Goal: Task Accomplishment & Management: Manage account settings

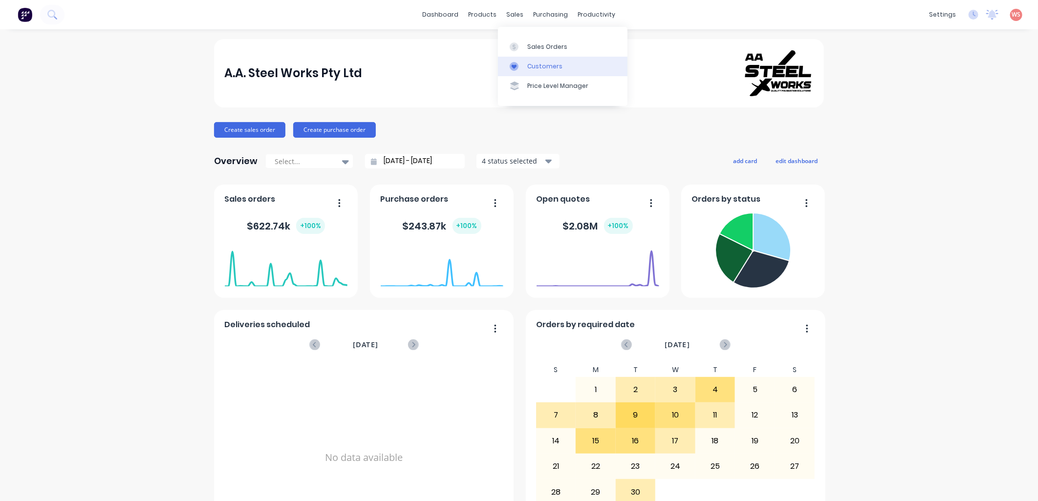
click at [545, 67] on div "Customers" at bounding box center [544, 66] width 35 height 9
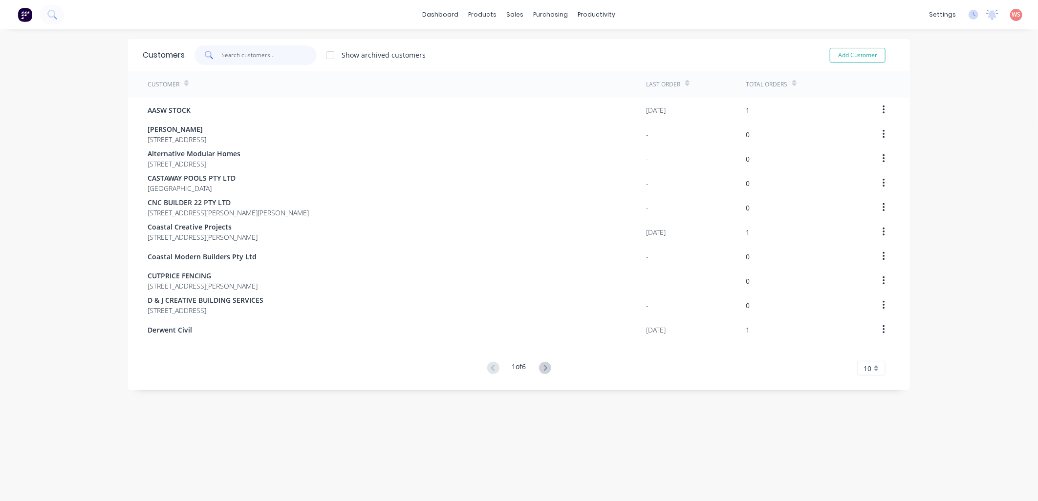
click at [228, 60] on input "text" at bounding box center [269, 55] width 95 height 20
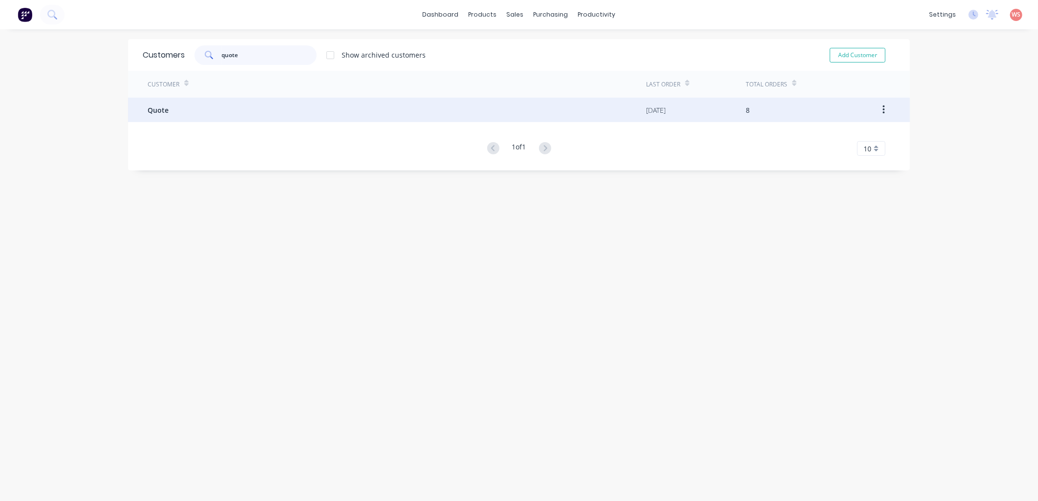
type input "quote"
click at [153, 109] on span "Quote" at bounding box center [158, 110] width 21 height 10
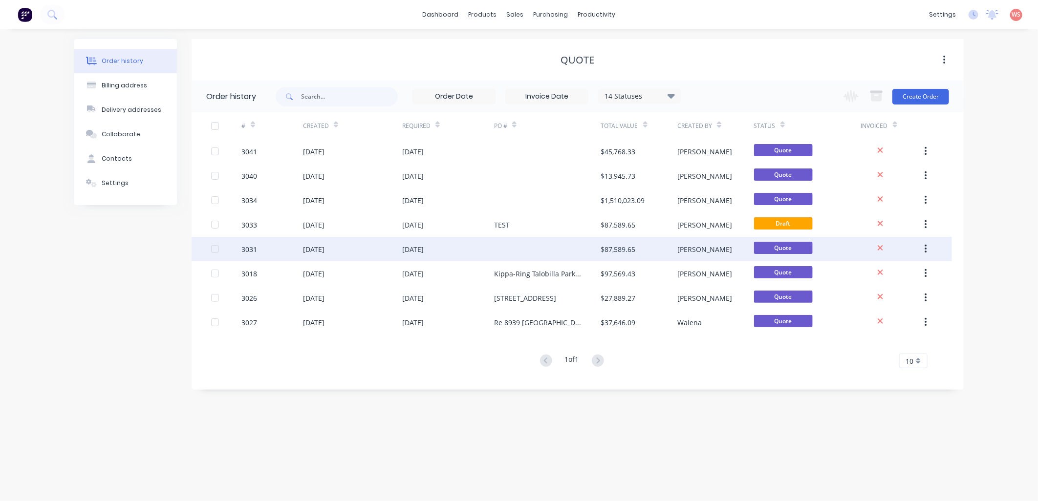
click at [423, 256] on div "[DATE]" at bounding box center [448, 249] width 92 height 24
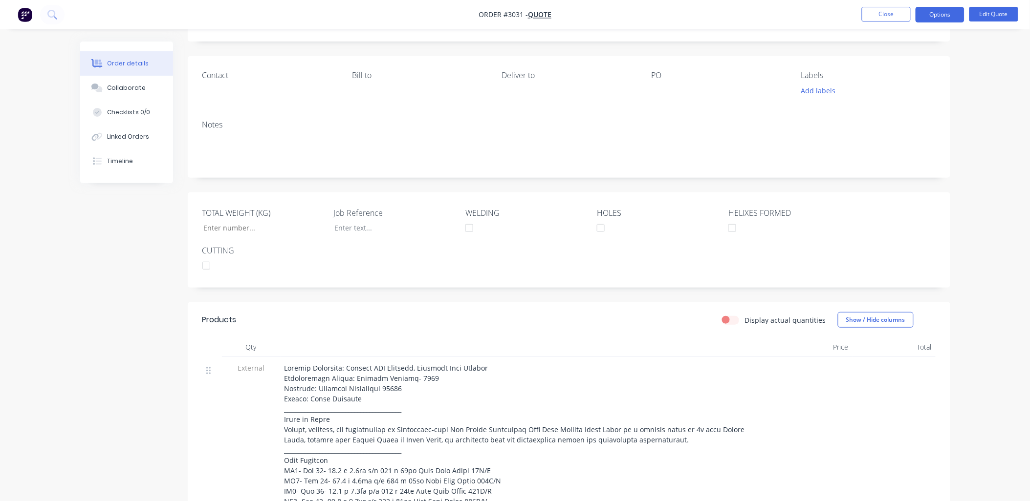
scroll to position [145, 0]
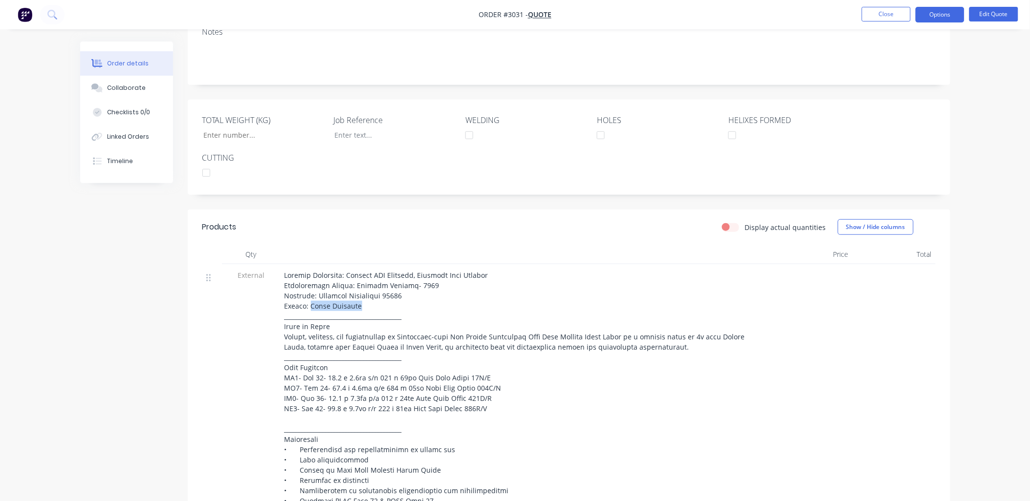
drag, startPoint x: 360, startPoint y: 307, endPoint x: 305, endPoint y: 308, distance: 54.3
click at [305, 308] on div at bounding box center [524, 485] width 481 height 431
drag, startPoint x: 305, startPoint y: 308, endPoint x: 314, endPoint y: 306, distance: 8.5
copy span "Blaze Projects"
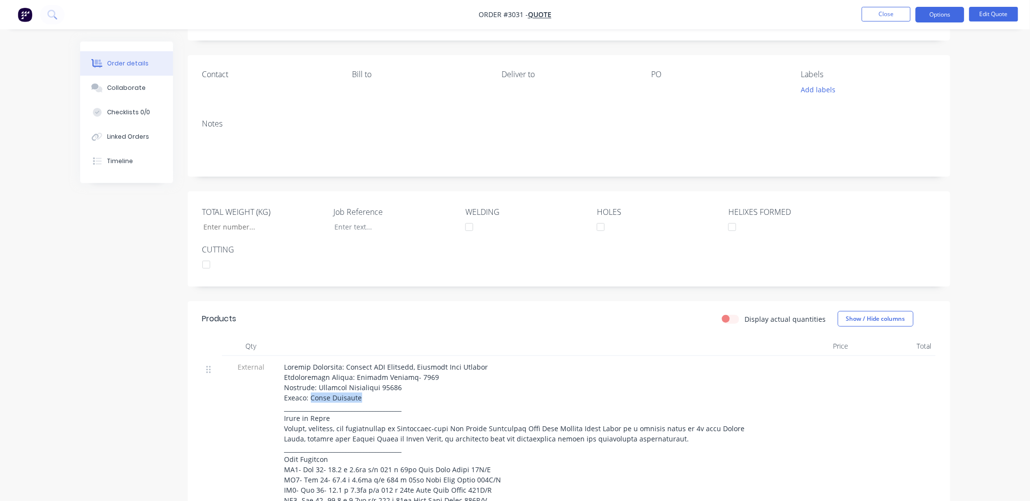
scroll to position [0, 0]
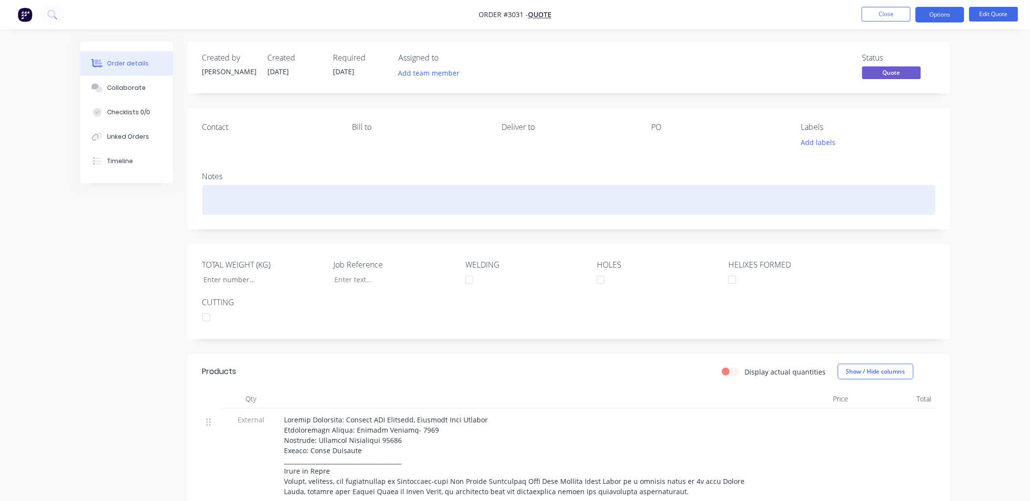
click at [213, 188] on div at bounding box center [568, 200] width 733 height 30
paste div
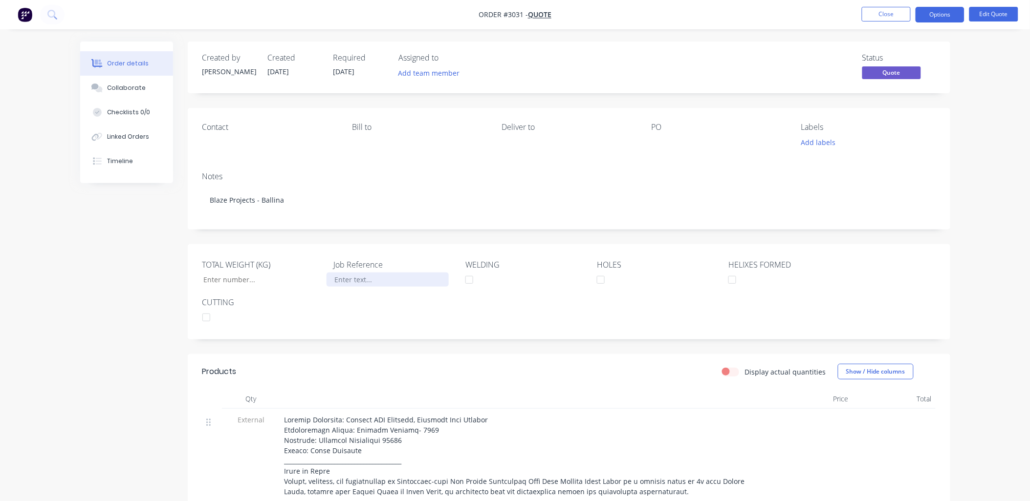
click at [345, 281] on div at bounding box center [387, 280] width 122 height 14
paste div
click at [901, 14] on button "Close" at bounding box center [886, 14] width 49 height 15
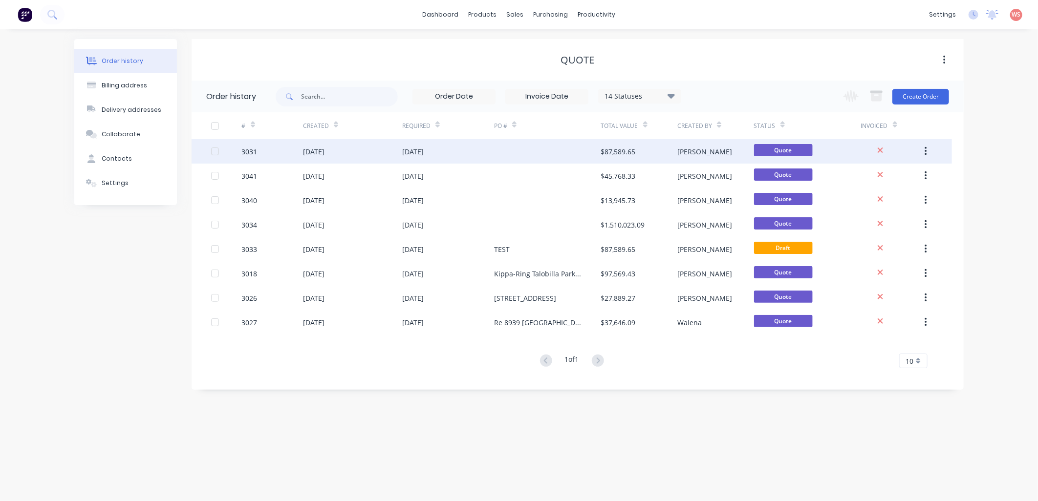
click at [436, 144] on div "[DATE]" at bounding box center [448, 151] width 92 height 24
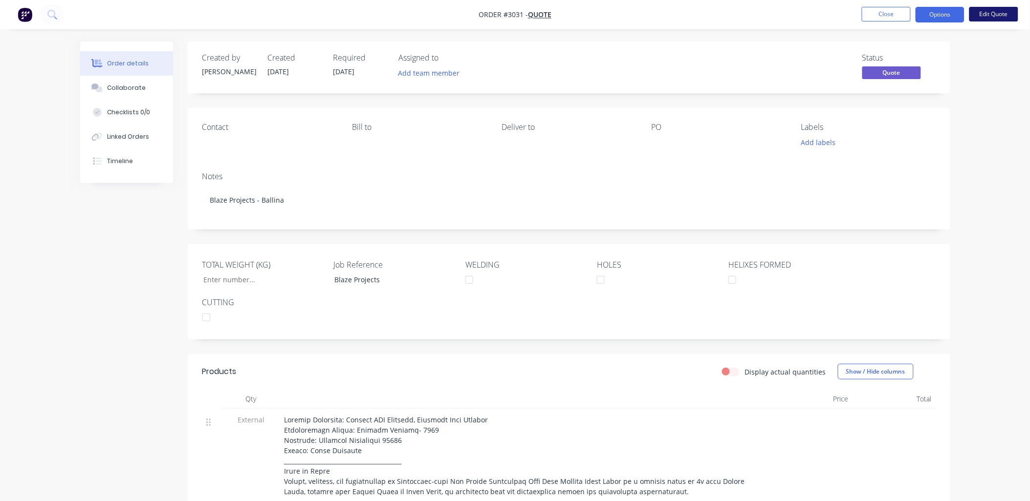
click at [996, 12] on button "Edit Quote" at bounding box center [993, 14] width 49 height 15
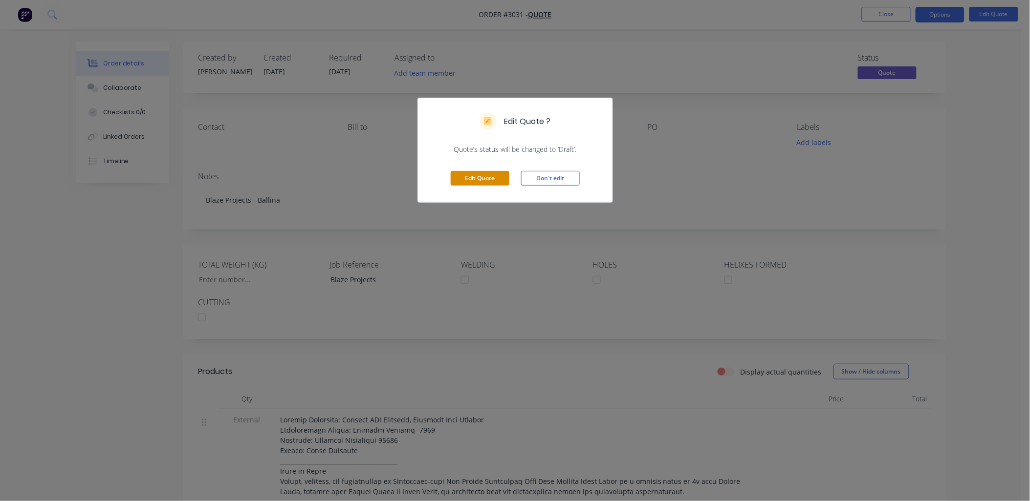
click at [473, 180] on button "Edit Quote" at bounding box center [480, 178] width 59 height 15
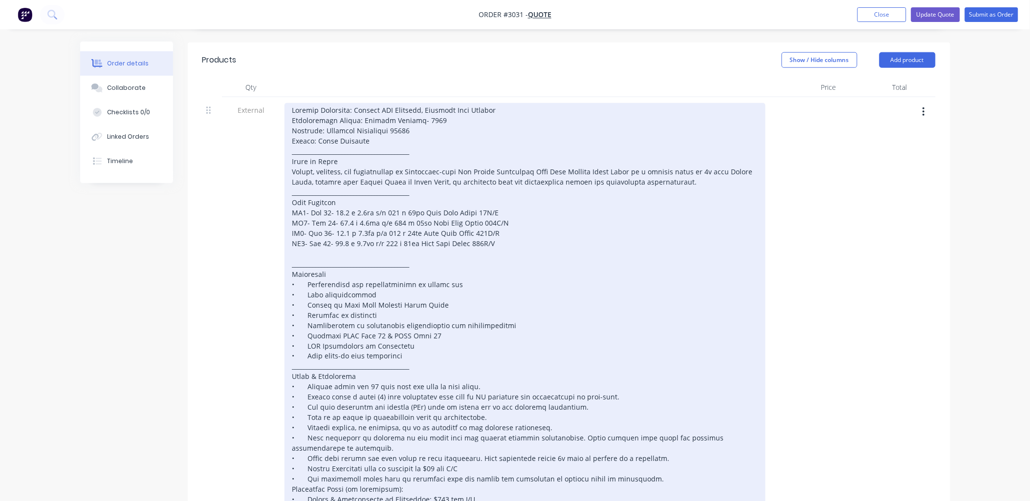
scroll to position [217, 0]
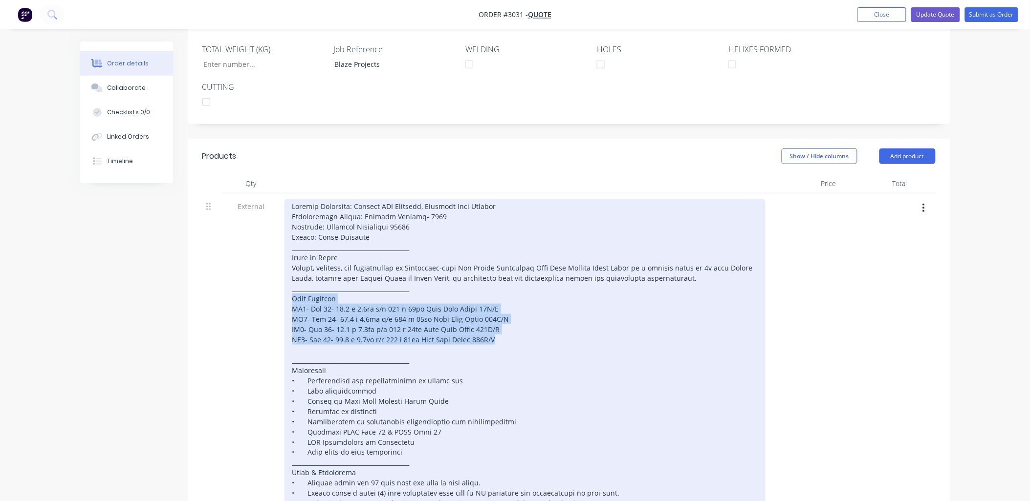
drag, startPoint x: 514, startPoint y: 342, endPoint x: 286, endPoint y: 302, distance: 231.8
click at [286, 302] on div at bounding box center [524, 416] width 481 height 435
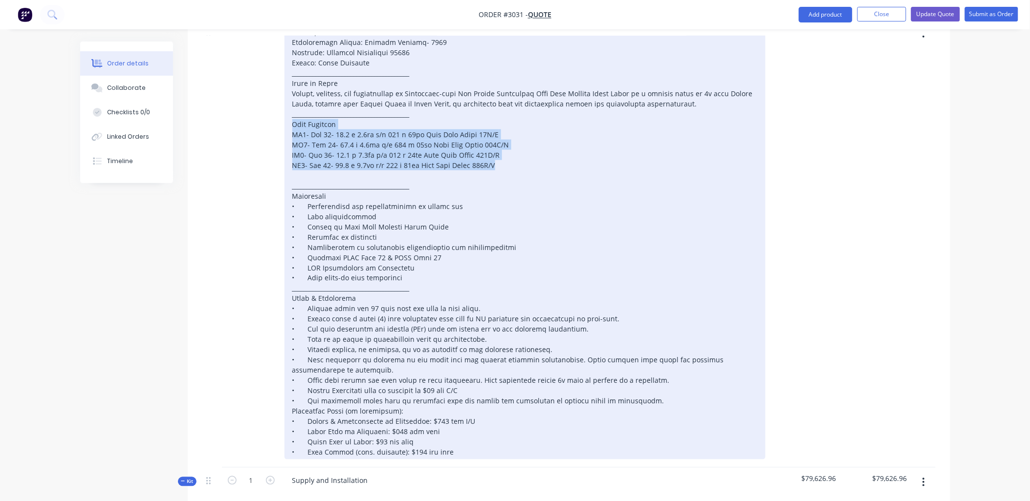
scroll to position [362, 0]
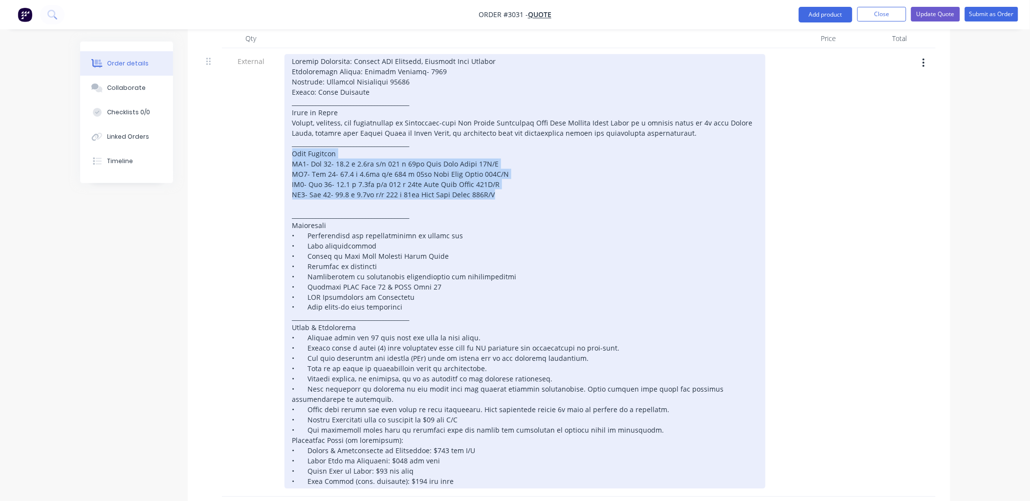
click at [688, 159] on div at bounding box center [524, 271] width 481 height 435
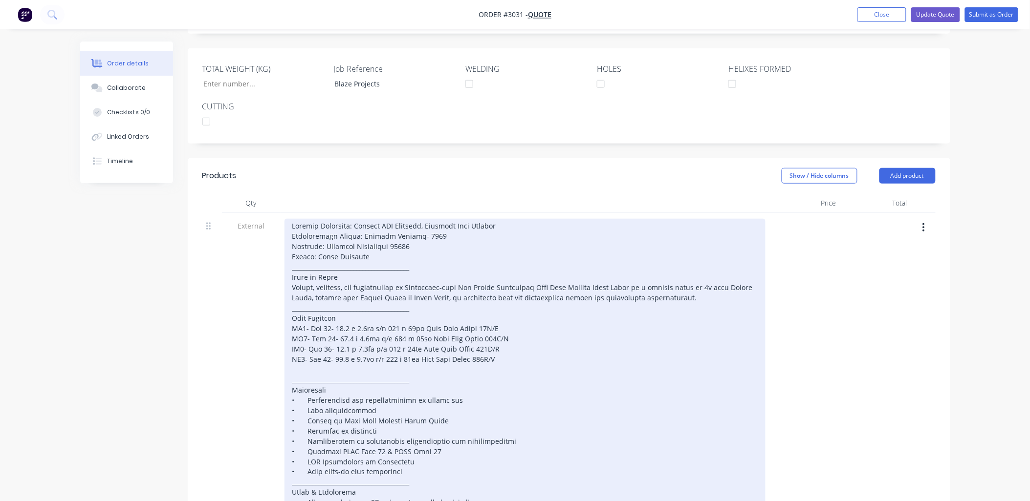
scroll to position [0, 0]
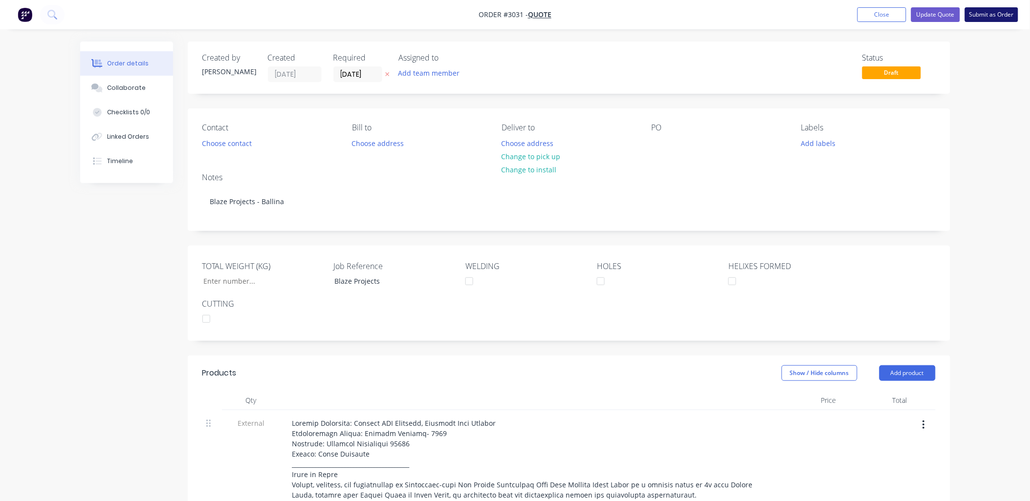
click at [989, 15] on button "Submit as Order" at bounding box center [991, 14] width 53 height 15
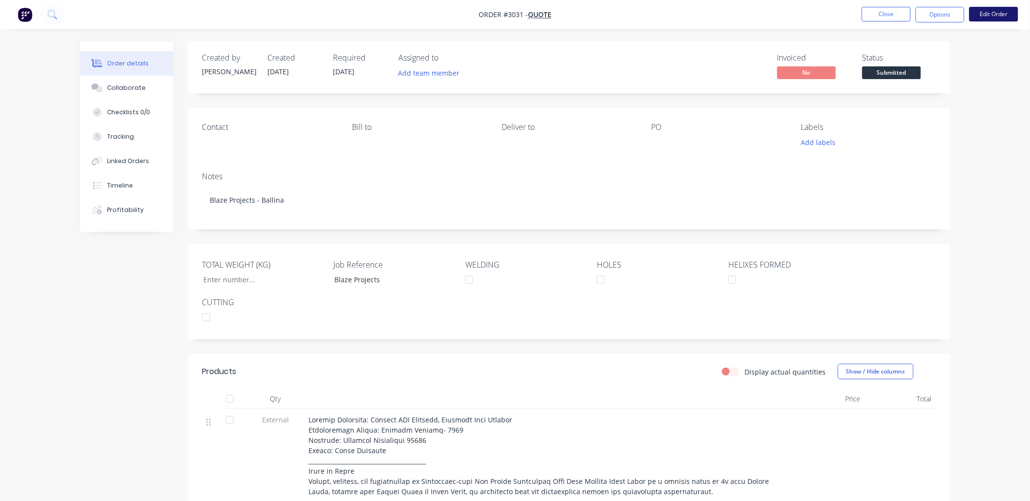
click at [988, 10] on button "Edit Order" at bounding box center [993, 14] width 49 height 15
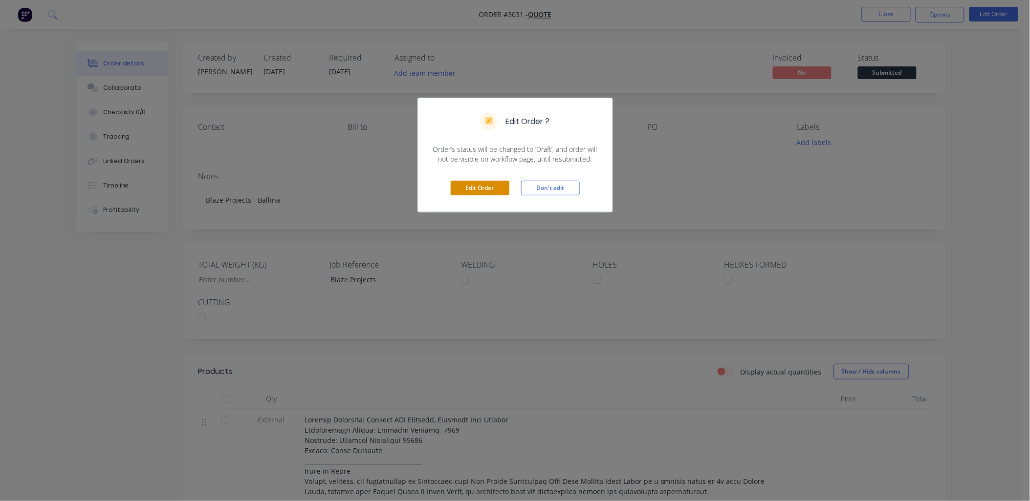
click at [456, 190] on button "Edit Order" at bounding box center [480, 188] width 59 height 15
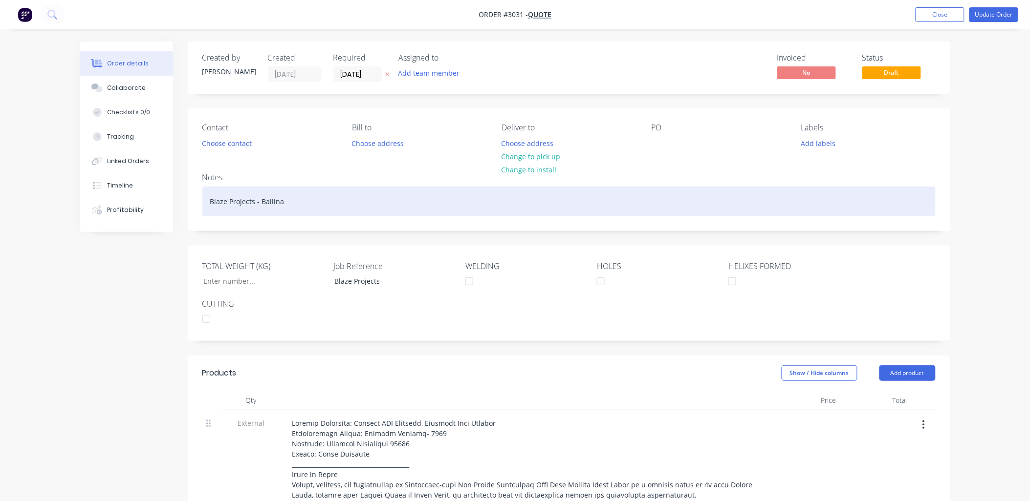
click at [287, 203] on div "Blaze Projects - Ballina" at bounding box center [568, 202] width 733 height 30
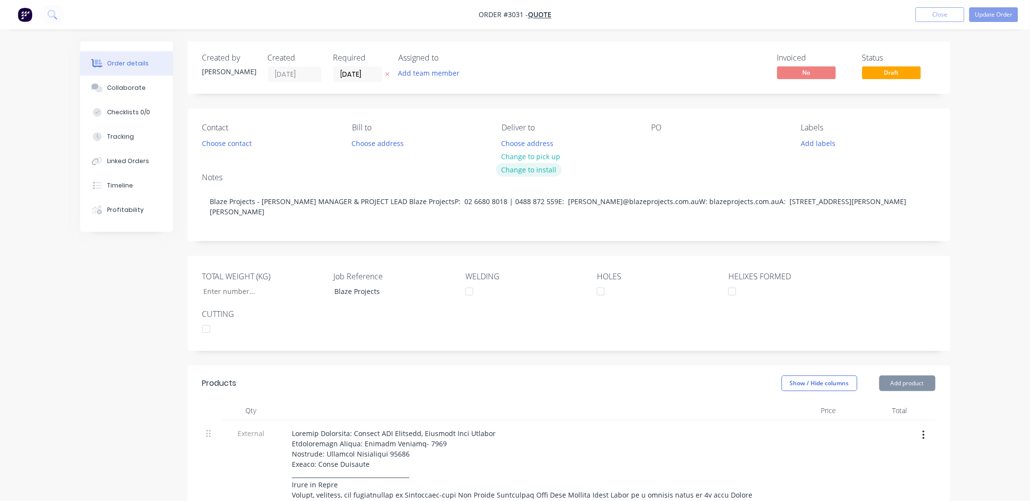
click at [529, 166] on button "Change to install" at bounding box center [528, 169] width 65 height 13
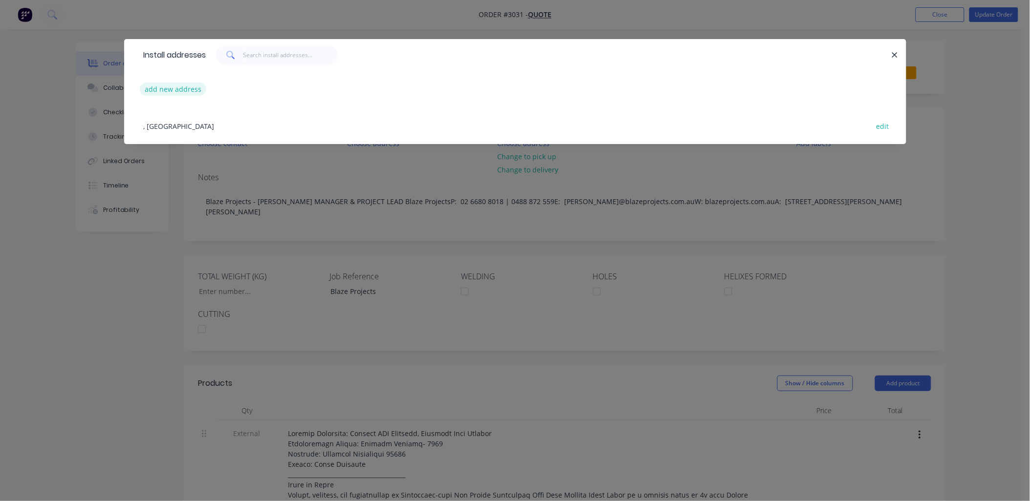
click at [182, 90] on button "add new address" at bounding box center [173, 89] width 67 height 13
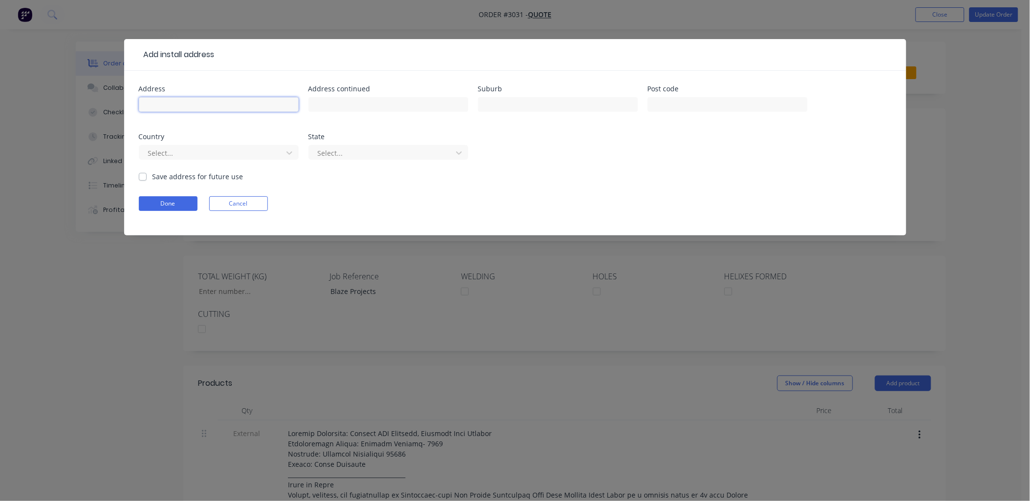
click at [163, 109] on input "text" at bounding box center [219, 104] width 160 height 15
paste input "BALLINA SES BUILDING"
type input "BALLINA SES BUILDING"
click at [405, 105] on input "text" at bounding box center [388, 104] width 160 height 15
paste input "BANGALOW ROAD AND [STREET_ADDRESS] LOT 2 DP 240895 AND LOT 452 DP 720427"
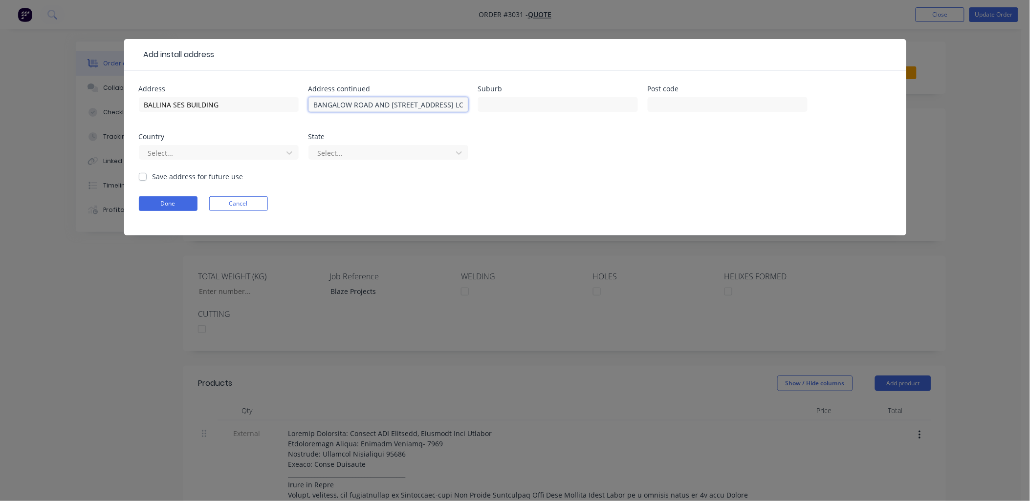
scroll to position [0, 195]
drag, startPoint x: 326, startPoint y: 106, endPoint x: 528, endPoint y: 114, distance: 202.5
click at [528, 114] on div "Address BALLINA SES BUILDING Address [GEOGRAPHIC_DATA][STREET_ADDRESS] LOT 2 DP…" at bounding box center [515, 129] width 753 height 86
drag, startPoint x: 401, startPoint y: 104, endPoint x: 558, endPoint y: 116, distance: 156.9
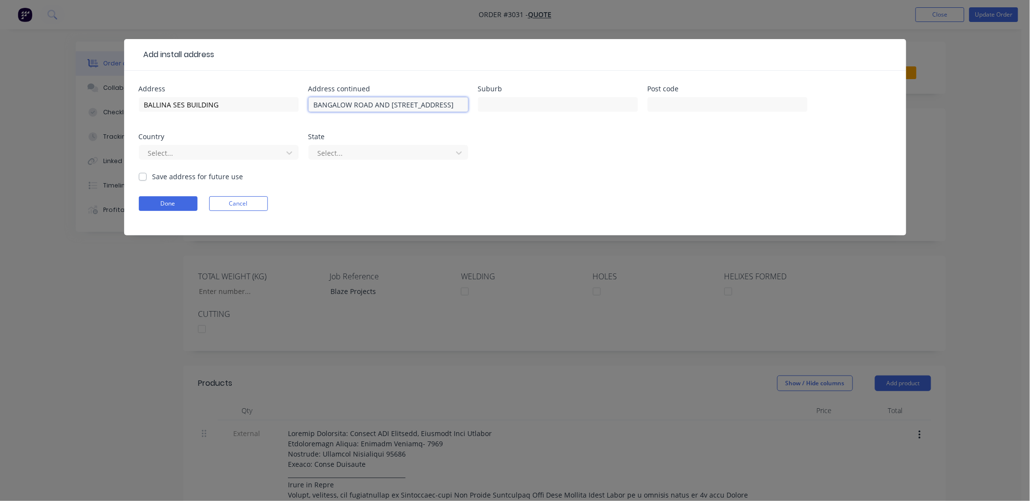
click at [558, 116] on div "Address BALLINA SES BUILDING Address [GEOGRAPHIC_DATA][STREET_ADDRESS] Suburb P…" at bounding box center [515, 129] width 753 height 86
type input "BANGALOW ROAD AND [STREET_ADDRESS]"
click at [520, 103] on input "text" at bounding box center [558, 104] width 160 height 15
paste input "BALLINA [GEOGRAPHIC_DATA] 2478"
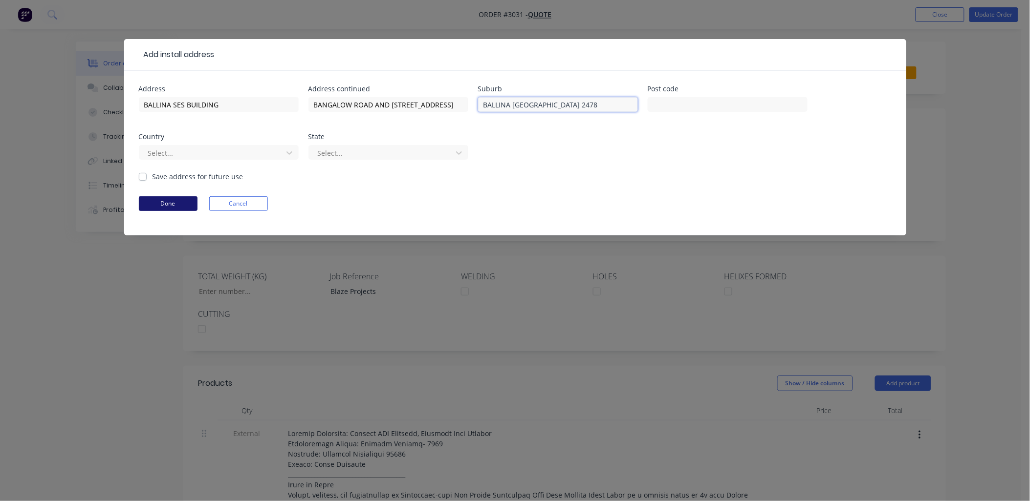
type input "BALLINA [GEOGRAPHIC_DATA] 2478"
click at [153, 205] on button "Done" at bounding box center [168, 203] width 59 height 15
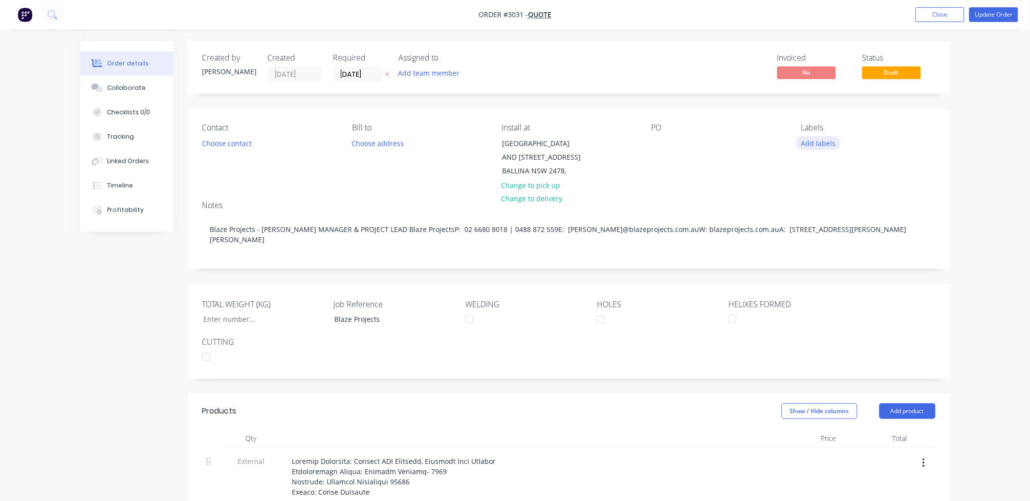
click at [806, 140] on button "Add labels" at bounding box center [818, 142] width 45 height 13
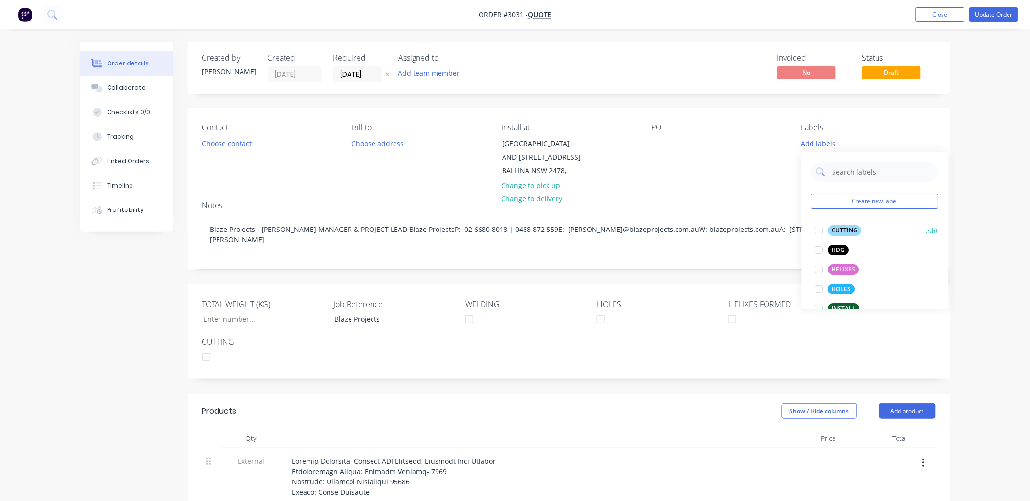
click at [820, 230] on div at bounding box center [819, 231] width 20 height 20
click at [819, 250] on div at bounding box center [819, 246] width 20 height 20
click at [821, 265] on div at bounding box center [819, 265] width 20 height 20
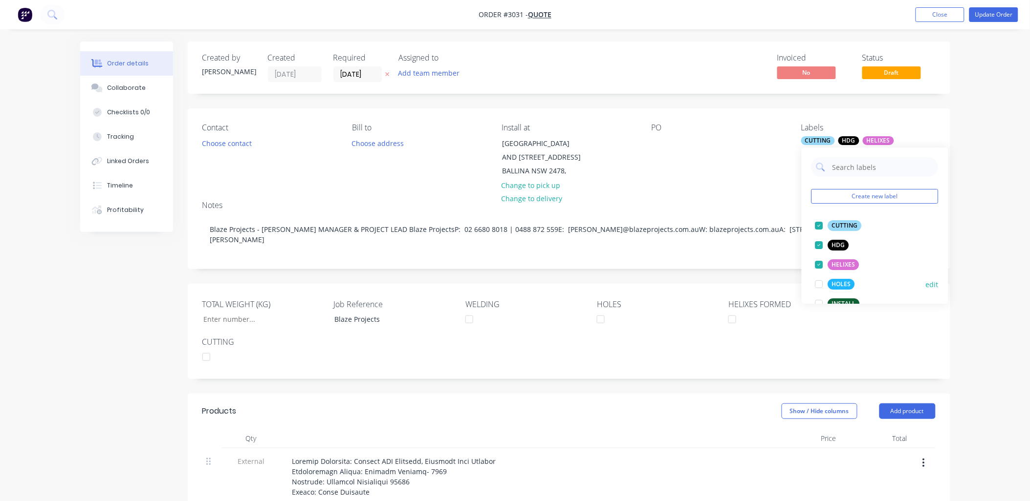
click at [819, 280] on div at bounding box center [819, 285] width 20 height 20
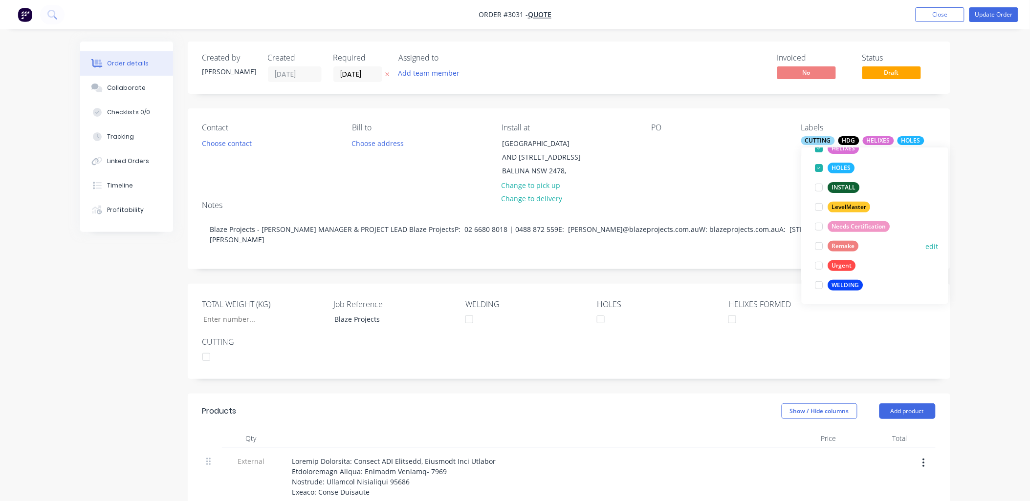
scroll to position [117, 0]
click at [822, 285] on div at bounding box center [819, 285] width 20 height 20
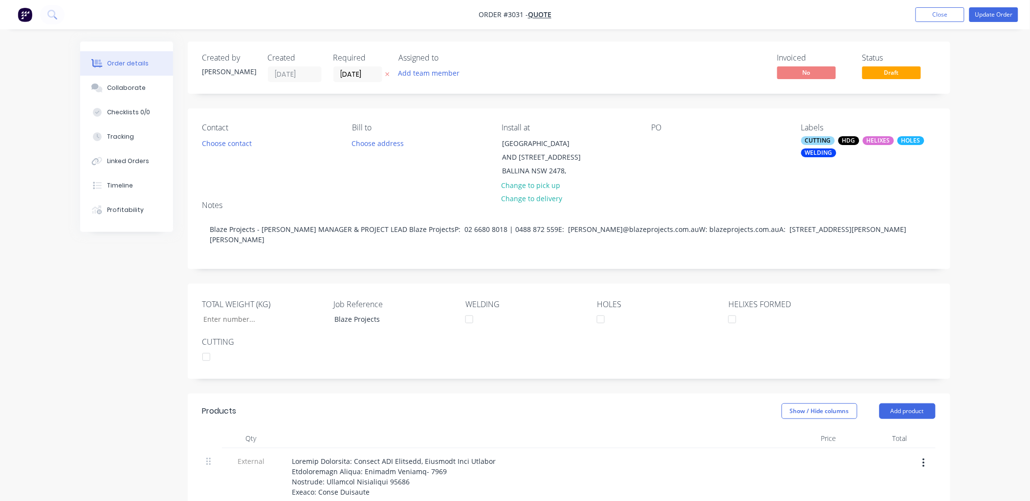
drag, startPoint x: 380, startPoint y: 337, endPoint x: 328, endPoint y: 332, distance: 52.0
click at [328, 326] on div "Blaze Projects" at bounding box center [387, 319] width 122 height 14
click at [363, 210] on div "Notes" at bounding box center [568, 205] width 733 height 9
click at [209, 146] on button "Choose contact" at bounding box center [226, 142] width 60 height 13
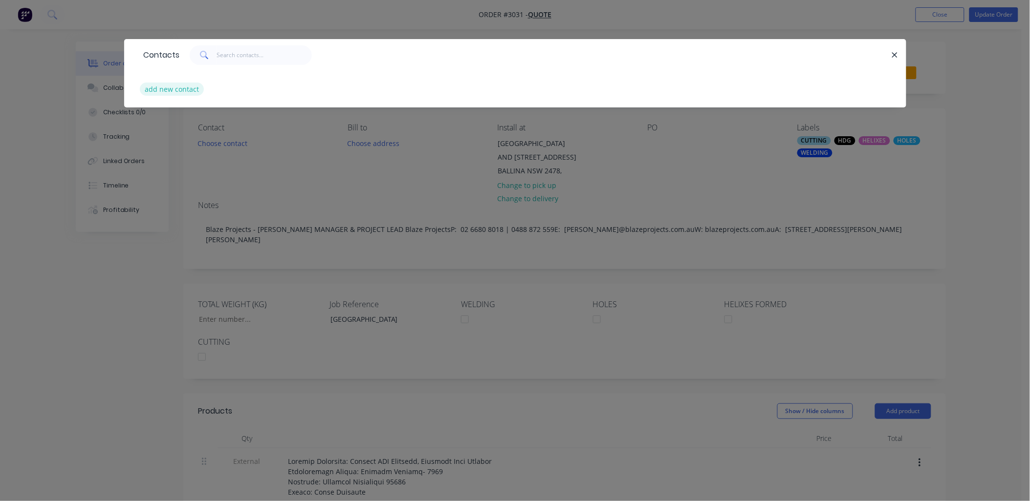
click at [179, 91] on button "add new contact" at bounding box center [172, 89] width 65 height 13
select select "AU"
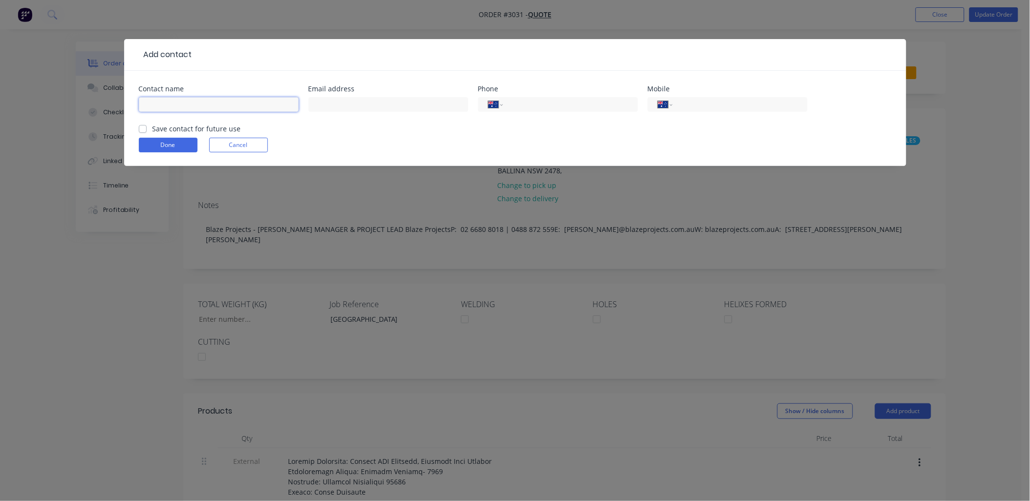
click at [178, 99] on input "text" at bounding box center [219, 104] width 160 height 15
type input "[PERSON_NAME]"
click at [550, 101] on input "tel" at bounding box center [568, 104] width 117 height 11
paste input "02668080180488872559"
drag, startPoint x: 594, startPoint y: 105, endPoint x: 550, endPoint y: 100, distance: 44.3
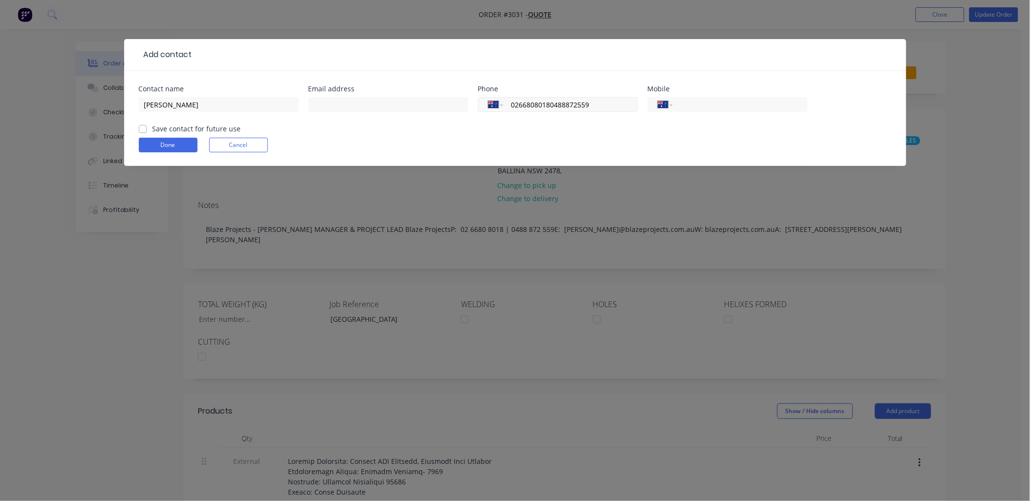
click at [550, 100] on input "02668080180488872559" at bounding box center [568, 104] width 117 height 11
type input "[PHONE_NUMBER]"
click at [690, 103] on input "tel" at bounding box center [737, 104] width 117 height 11
paste input "0488 872 559"
type input "0488 872 559"
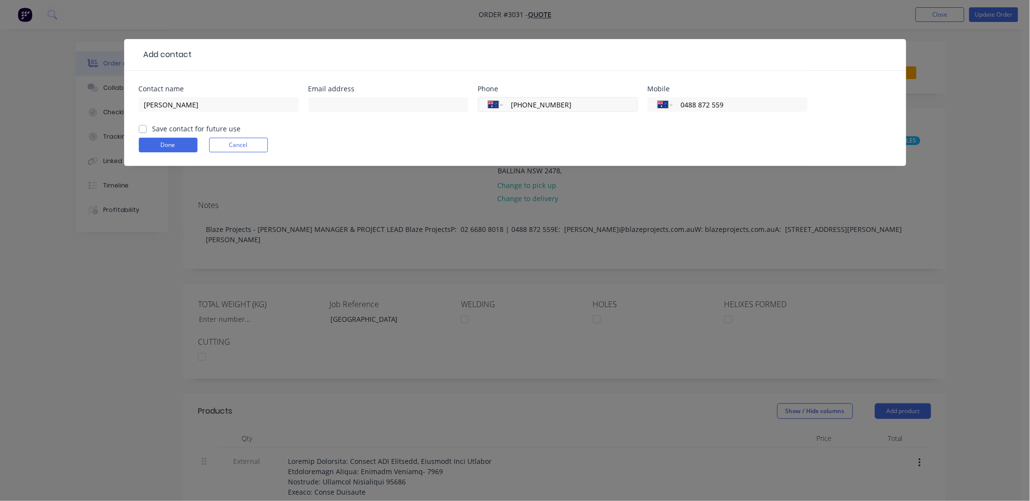
click at [596, 101] on input "[PHONE_NUMBER]" at bounding box center [568, 104] width 117 height 11
click at [420, 99] on input "text" at bounding box center [388, 104] width 160 height 15
paste input "[PERSON_NAME] <[PERSON_NAME][EMAIL_ADDRESS][DOMAIN_NAME]>"
click at [361, 104] on input "[PERSON_NAME] <[PERSON_NAME][EMAIL_ADDRESS][DOMAIN_NAME]>" at bounding box center [388, 104] width 160 height 15
drag, startPoint x: 358, startPoint y: 103, endPoint x: 311, endPoint y: 100, distance: 47.0
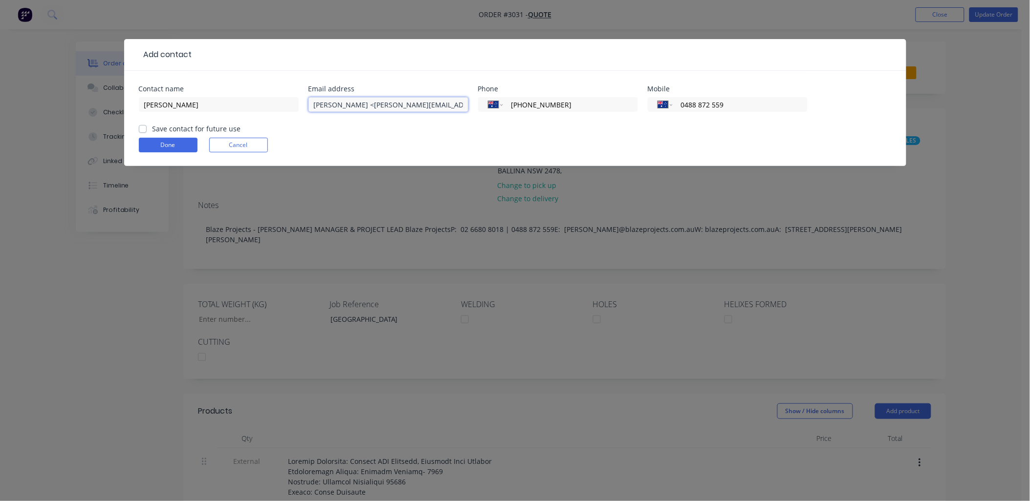
click at [311, 100] on input "[PERSON_NAME] <[PERSON_NAME][EMAIL_ADDRESS][DOMAIN_NAME]>" at bounding box center [388, 104] width 160 height 15
type input "<[PERSON_NAME][EMAIL_ADDRESS][DOMAIN_NAME]>"
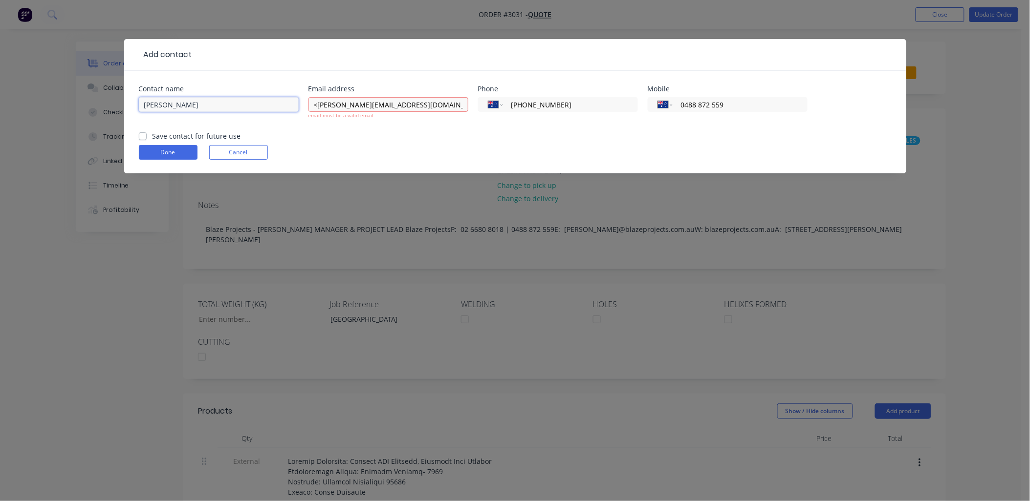
drag, startPoint x: 194, startPoint y: 104, endPoint x: 132, endPoint y: 96, distance: 62.6
click at [132, 96] on div "Contact name [PERSON_NAME] address <[PERSON_NAME][EMAIL_ADDRESS][DOMAIN_NAME]> …" at bounding box center [515, 122] width 782 height 103
paste input "Pordage"
type input "[PERSON_NAME]"
click at [432, 105] on input "<[PERSON_NAME][EMAIL_ADDRESS][DOMAIN_NAME]>" at bounding box center [388, 104] width 160 height 15
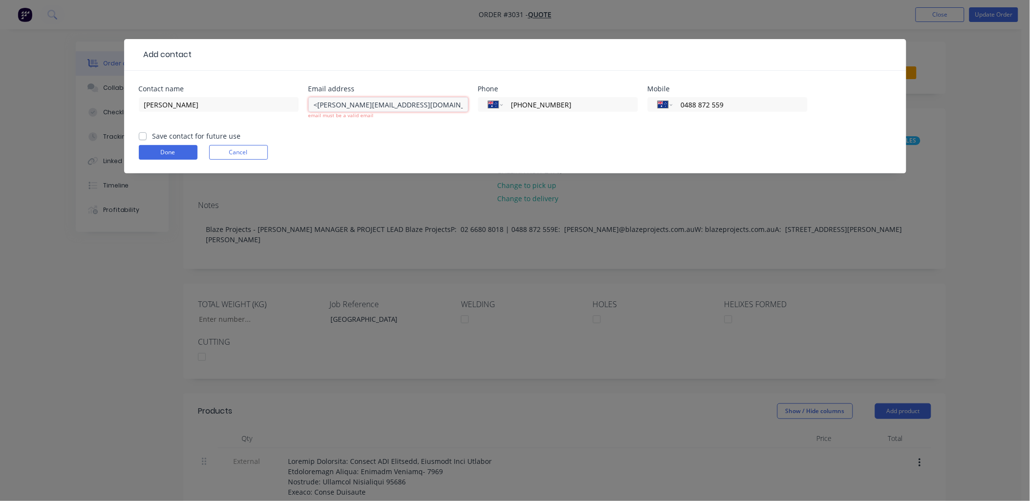
drag, startPoint x: 318, startPoint y: 106, endPoint x: 257, endPoint y: 115, distance: 61.4
click at [275, 112] on div "Contact name [PERSON_NAME] Email address <[PERSON_NAME][EMAIL_ADDRESS][DOMAIN_N…" at bounding box center [515, 108] width 753 height 45
type input "[PERSON_NAME][EMAIL_ADDRESS][DOMAIN_NAME]"
click at [342, 149] on div "Done Cancel" at bounding box center [515, 152] width 753 height 15
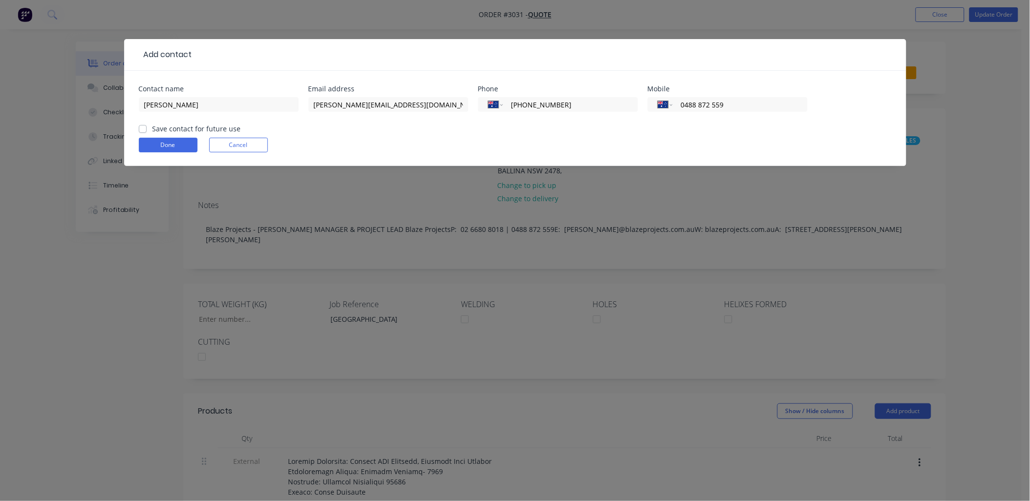
click at [152, 129] on label "Save contact for future use" at bounding box center [196, 129] width 88 height 10
click at [142, 129] on input "Save contact for future use" at bounding box center [143, 128] width 8 height 9
checkbox input "true"
click at [188, 145] on button "Done" at bounding box center [168, 145] width 59 height 15
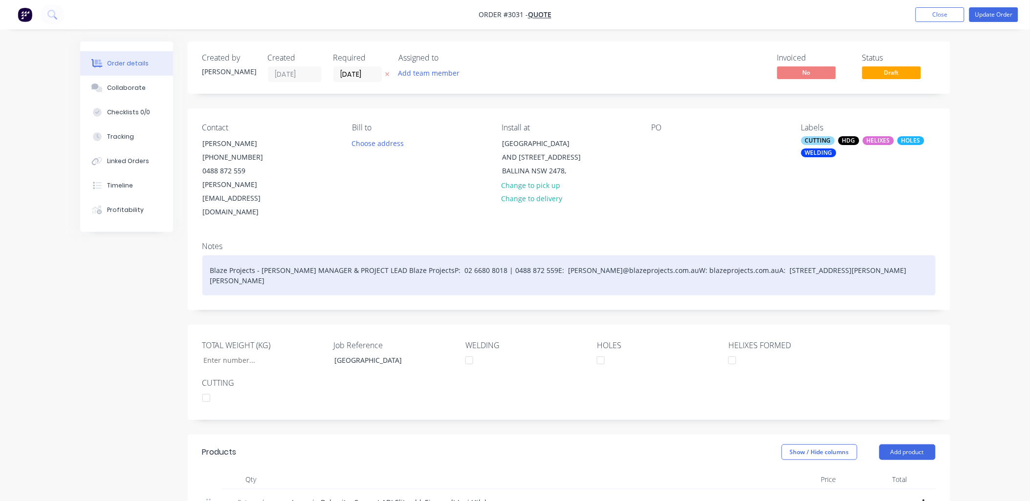
drag, startPoint x: 858, startPoint y: 253, endPoint x: 706, endPoint y: 260, distance: 152.7
click at [706, 260] on div "Blaze Projects - [PERSON_NAME] MANAGER & PROJECT LEAD Blaze ProjectsP: 02 6680 …" at bounding box center [568, 276] width 733 height 40
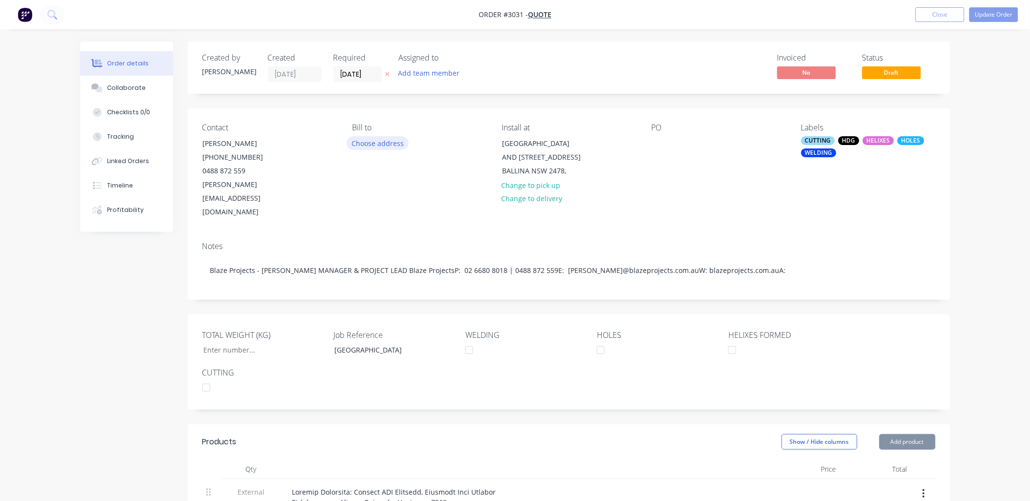
click at [362, 142] on button "Choose address" at bounding box center [378, 142] width 63 height 13
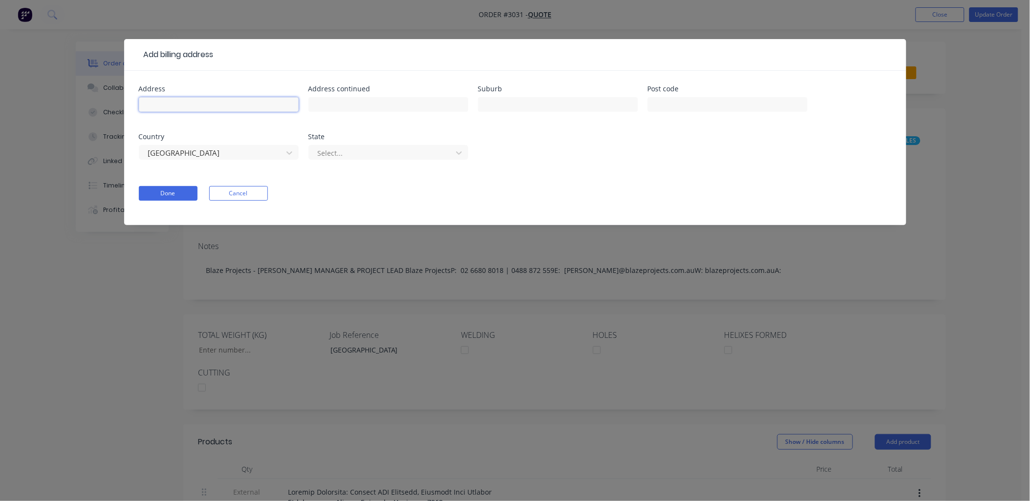
click at [206, 102] on input "text" at bounding box center [219, 104] width 160 height 15
paste input "[STREET_ADDRESS][PERSON_NAME][PERSON_NAME]"
drag, startPoint x: 226, startPoint y: 106, endPoint x: 348, endPoint y: 108, distance: 122.2
click at [349, 109] on div "Address [STREET_ADDRESS][PERSON_NAME][PERSON_NAME] Address continued Suburb Pos…" at bounding box center [515, 129] width 753 height 86
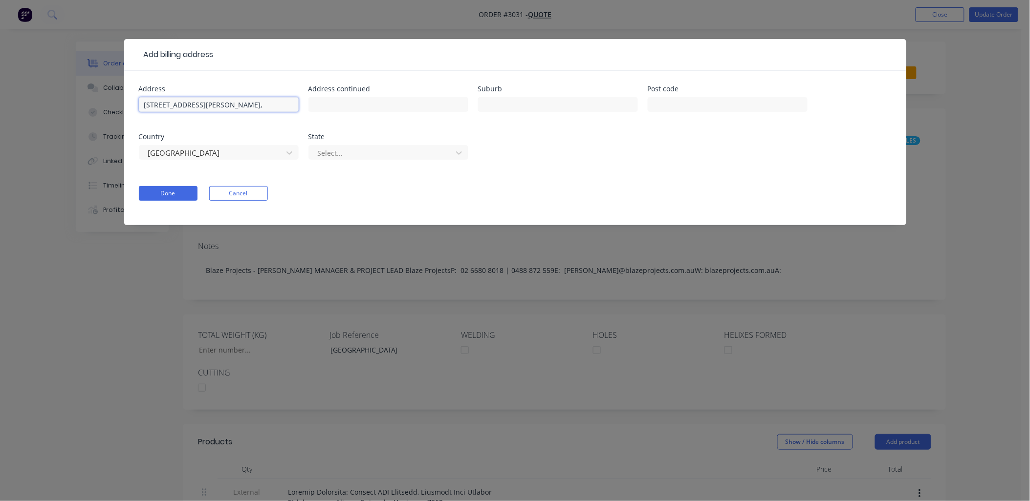
scroll to position [0, 0]
type input "[STREET_ADDRESS][PERSON_NAME],"
click at [541, 106] on input "text" at bounding box center [558, 104] width 160 height 15
paste input "[PERSON_NAME][GEOGRAPHIC_DATA] 2481"
type input "[PERSON_NAME][GEOGRAPHIC_DATA] 2481"
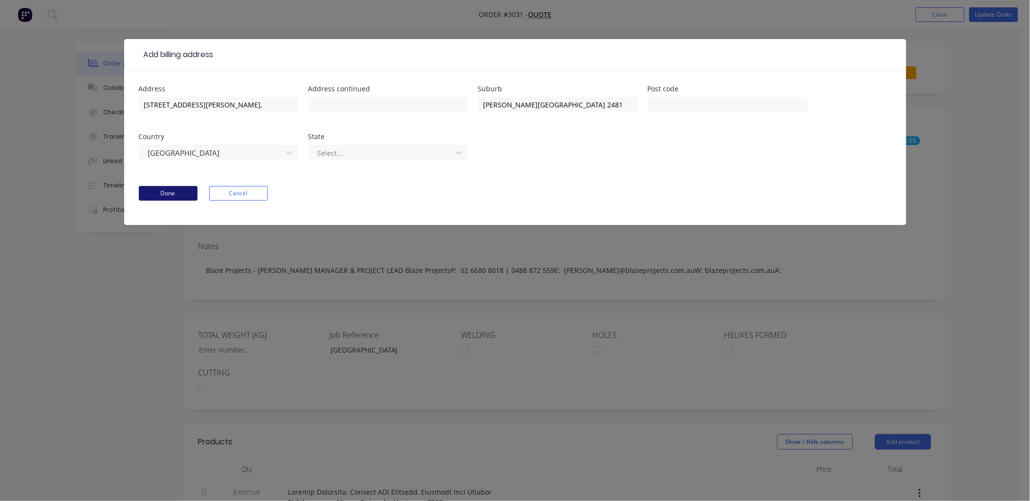
click at [165, 194] on button "Done" at bounding box center [168, 193] width 59 height 15
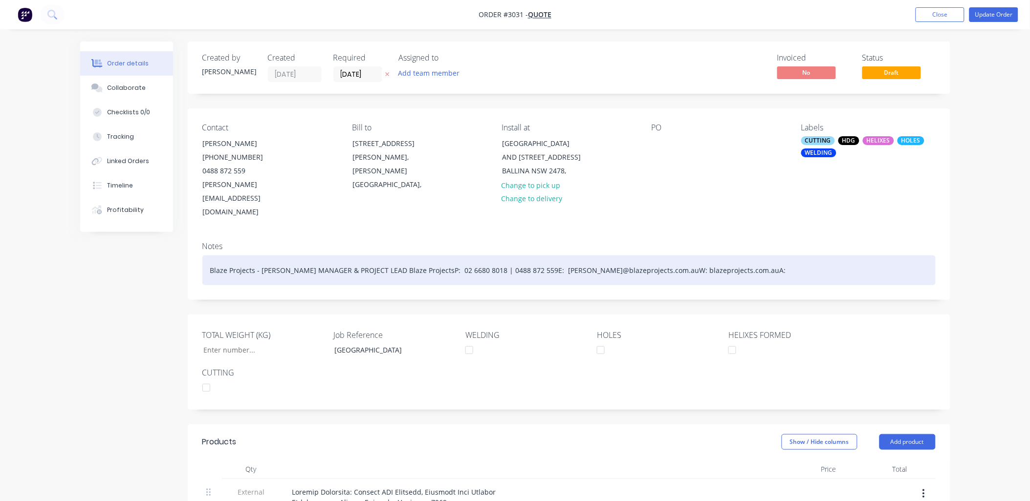
click at [707, 256] on div "Blaze Projects - [PERSON_NAME] MANAGER & PROJECT LEAD Blaze ProjectsP: 02 6680 …" at bounding box center [568, 271] width 733 height 30
click at [701, 256] on div "Blaze Projects - [PERSON_NAME] MANAGER & PROJECT LEAD Blaze ProjectsP: 02 6680 …" at bounding box center [568, 271] width 733 height 30
drag, startPoint x: 709, startPoint y: 257, endPoint x: 423, endPoint y: 256, distance: 285.4
click at [423, 256] on div "Blaze Projects - [PERSON_NAME] MANAGER & PROJECT LEAD Blaze ProjectsP: 02 6680 …" at bounding box center [568, 271] width 733 height 30
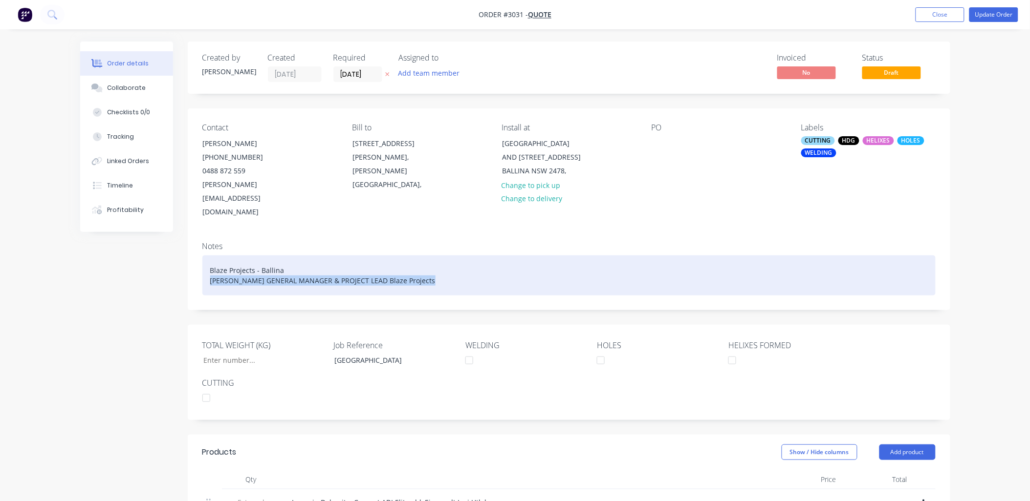
drag, startPoint x: 443, startPoint y: 250, endPoint x: 181, endPoint y: 253, distance: 262.0
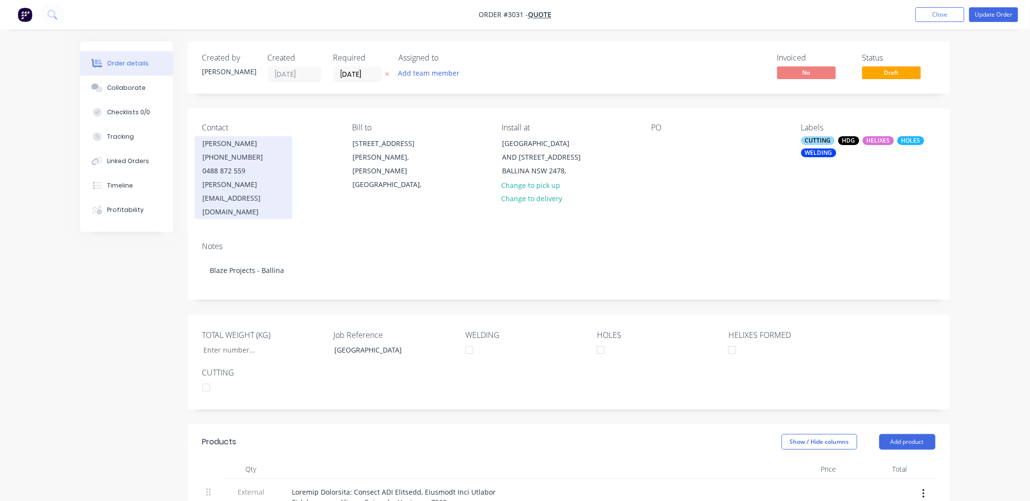
click at [214, 147] on div "[PERSON_NAME]" at bounding box center [243, 144] width 81 height 14
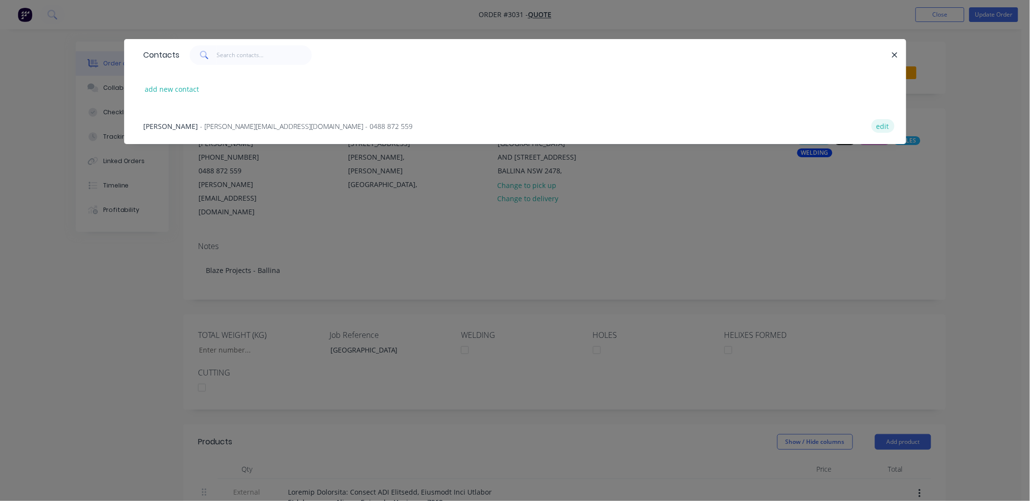
click at [882, 127] on button "edit" at bounding box center [882, 125] width 23 height 13
select select "AU"
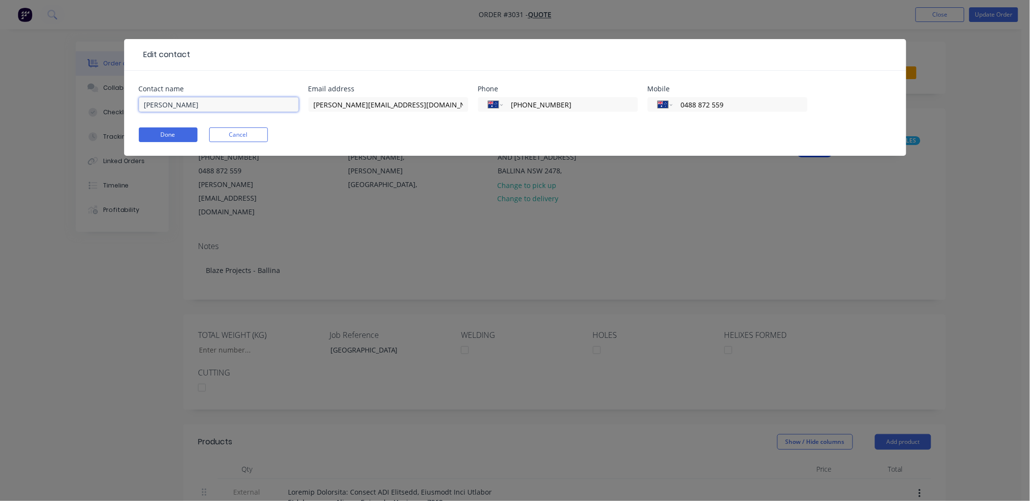
click at [248, 103] on input "[PERSON_NAME]" at bounding box center [219, 104] width 160 height 15
paste input "[PERSON_NAME] GENERAL MANAGER & PROJECT LEAD Blaze Projects"
drag, startPoint x: 294, startPoint y: 101, endPoint x: 248, endPoint y: 105, distance: 45.6
click at [248, 105] on input "[PERSON_NAME] [PERSON_NAME] GENERAL MANAGER & PROJECT LEAD Blaze Projects" at bounding box center [219, 104] width 160 height 15
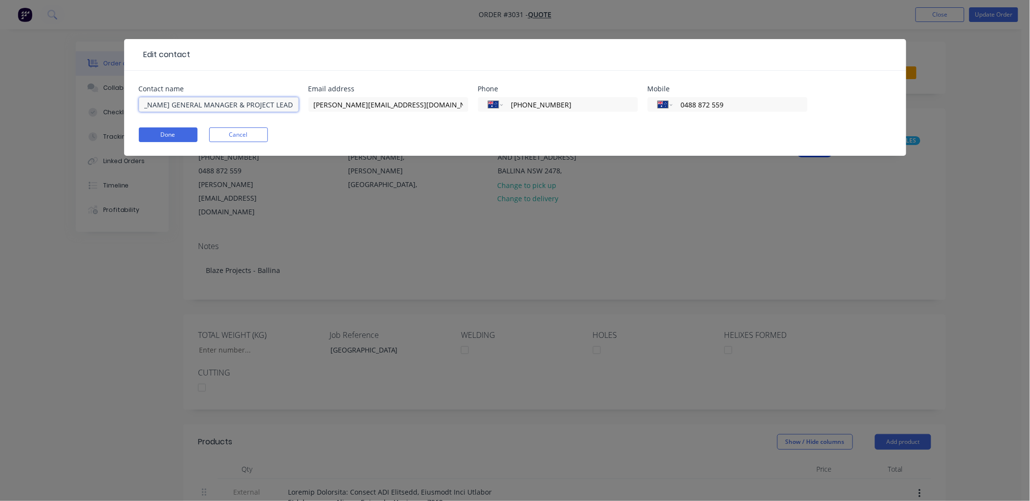
scroll to position [0, 61]
type input "[PERSON_NAME] [PERSON_NAME] GENERAL MANAGER & PROJECT LEAD"
click at [170, 138] on button "Done" at bounding box center [168, 135] width 59 height 15
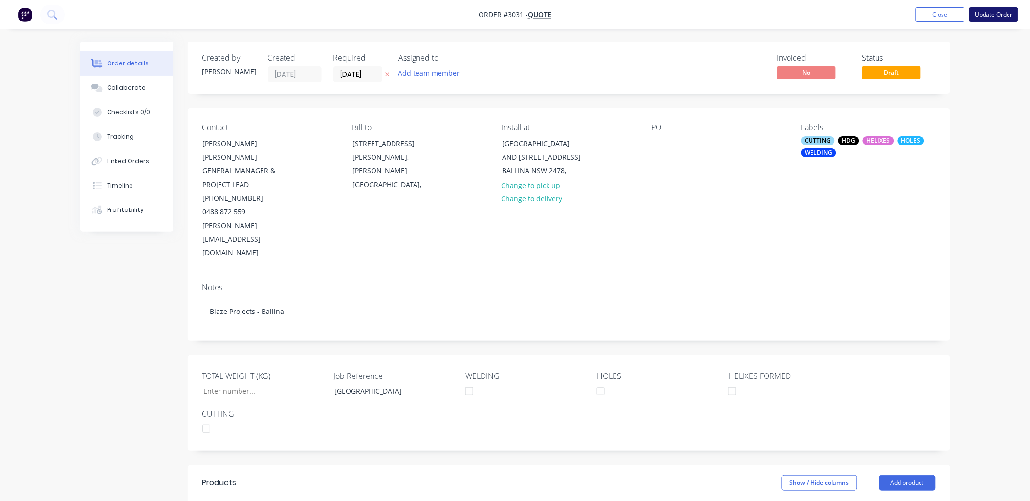
click at [988, 11] on button "Update Order" at bounding box center [993, 14] width 49 height 15
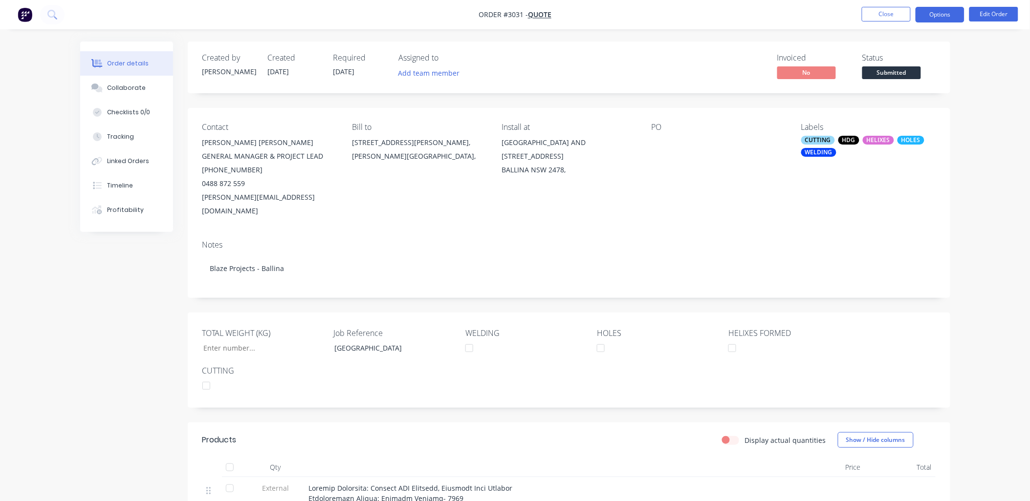
click at [939, 19] on button "Options" at bounding box center [939, 15] width 49 height 16
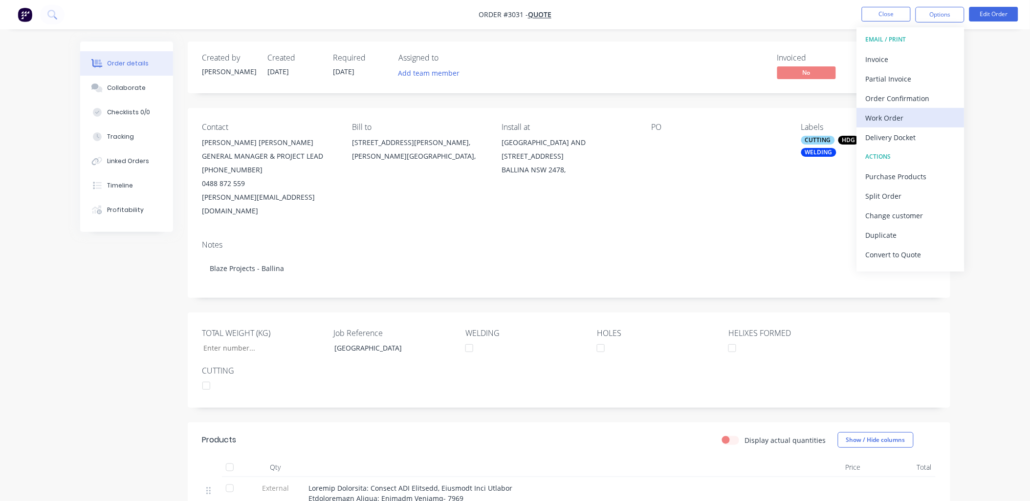
click at [900, 116] on div "Work Order" at bounding box center [911, 118] width 90 height 14
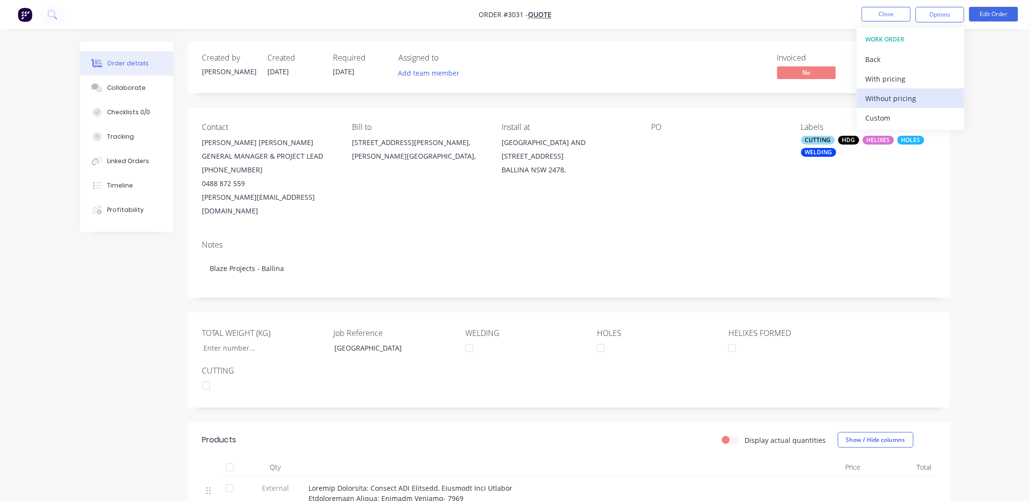
click at [893, 92] on div "Without pricing" at bounding box center [911, 98] width 90 height 14
